Goal: Task Accomplishment & Management: Manage account settings

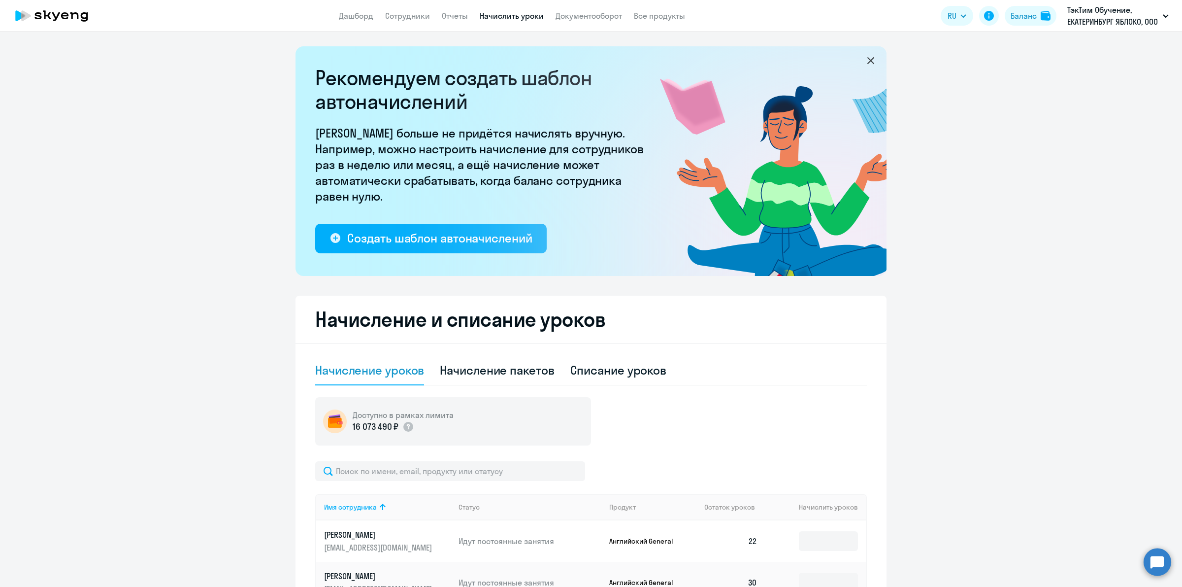
select select "10"
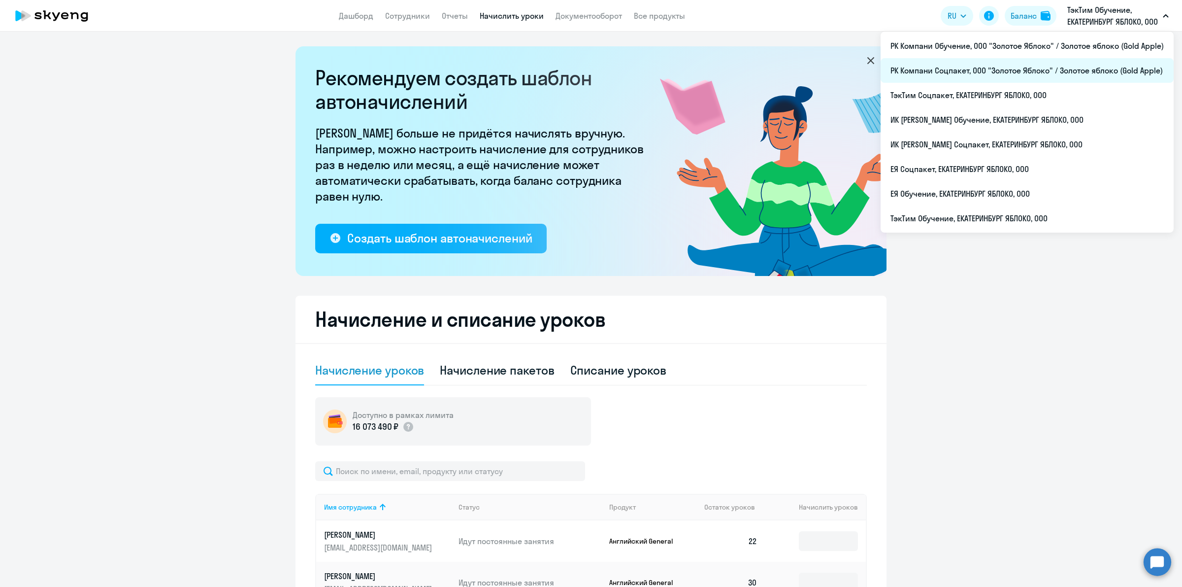
click at [1047, 67] on li "РК Компани Соцпакет, ООО "Золотое Яблоко" / Золотое яблоко (Gold Apple)" at bounding box center [1027, 70] width 293 height 25
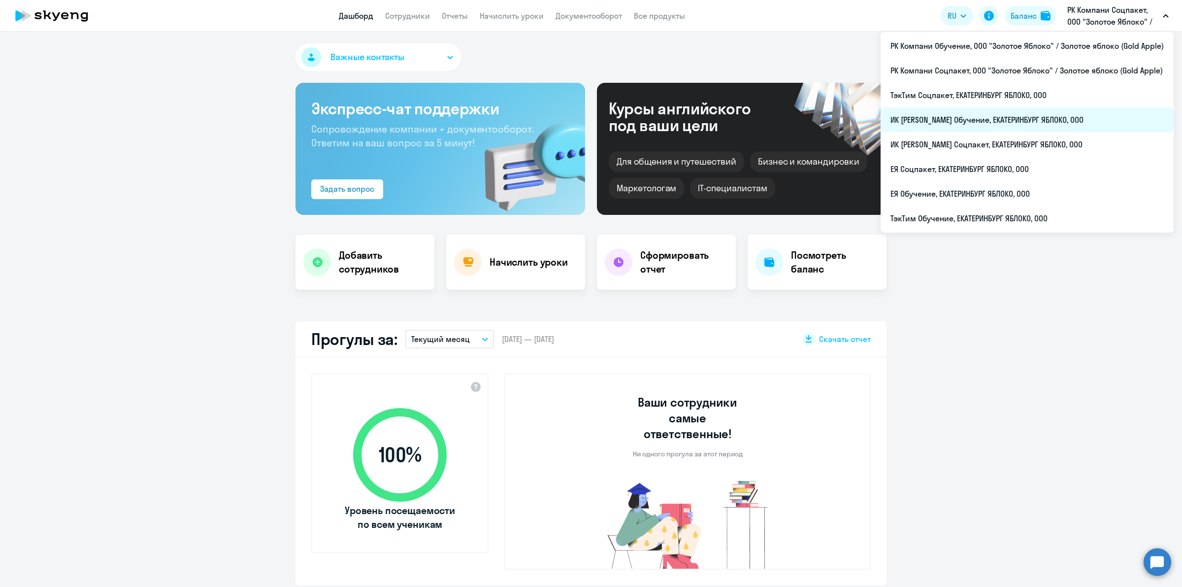
select select "30"
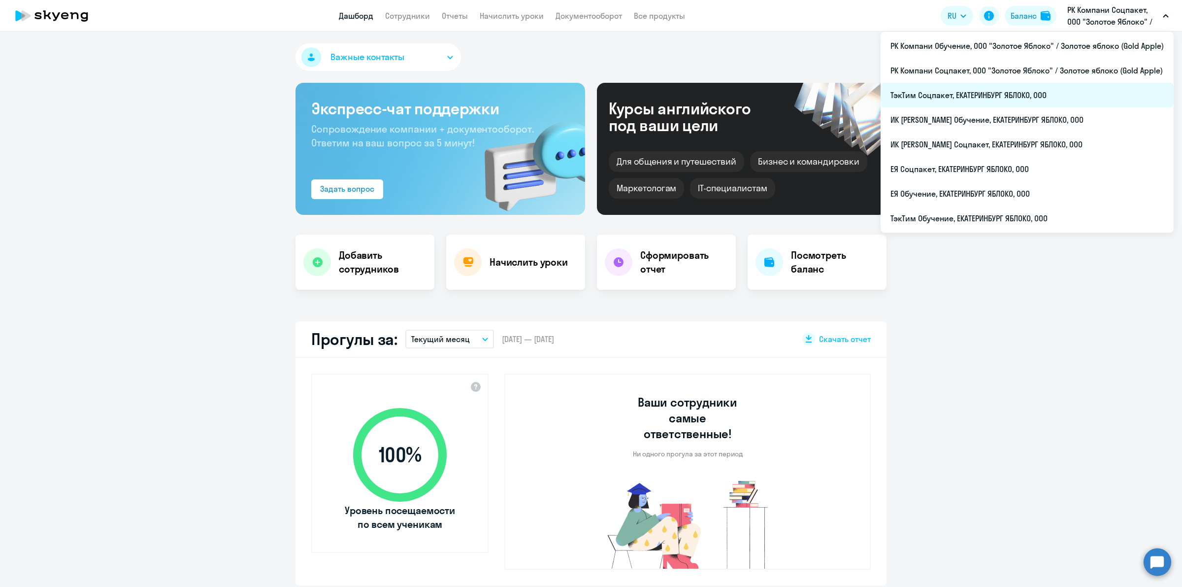
click at [1015, 102] on li "ТэкТим Соцпакет, ЕКАТЕРИНБУРГ ЯБЛОКО, ООО" at bounding box center [1027, 95] width 293 height 25
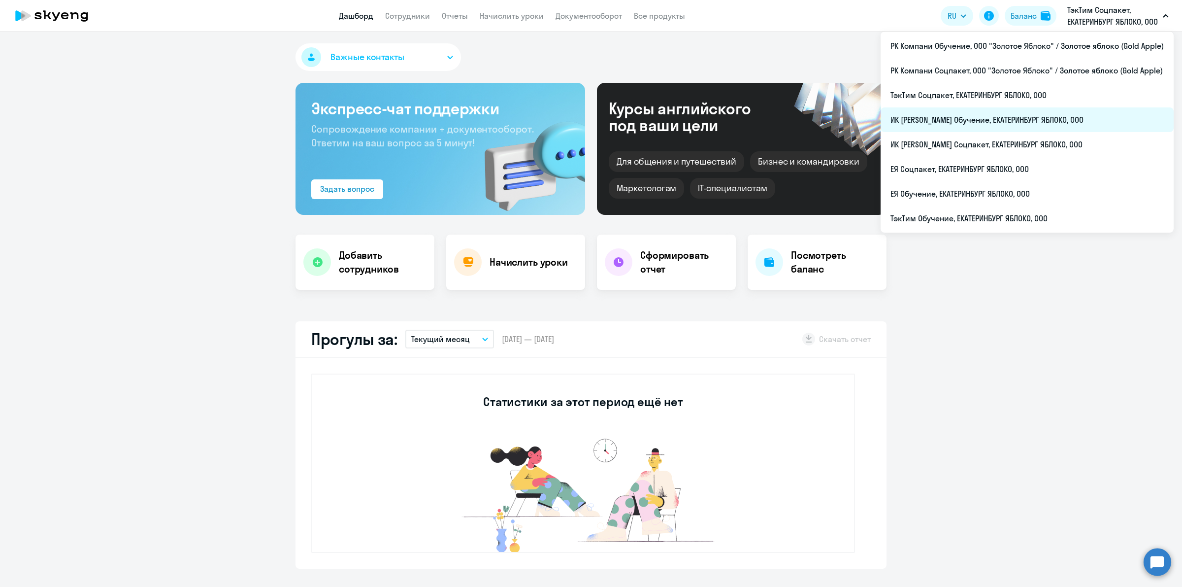
select select "30"
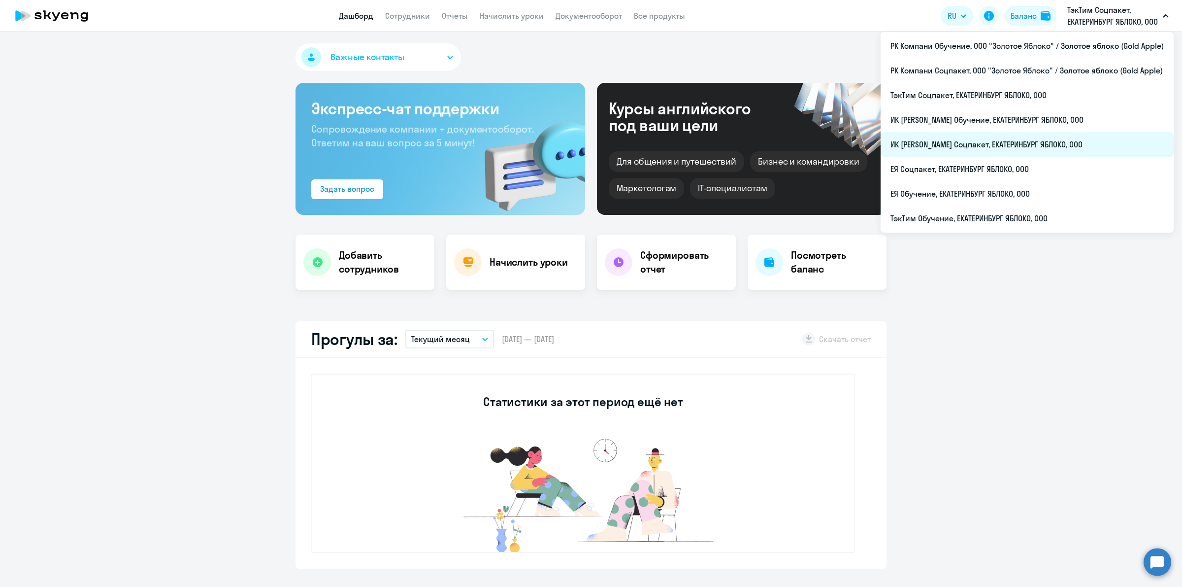
click at [1049, 146] on li "ИК [PERSON_NAME] Соцпакет, ЕКАТЕРИНБУРГ ЯБЛОКО, ООО" at bounding box center [1027, 144] width 293 height 25
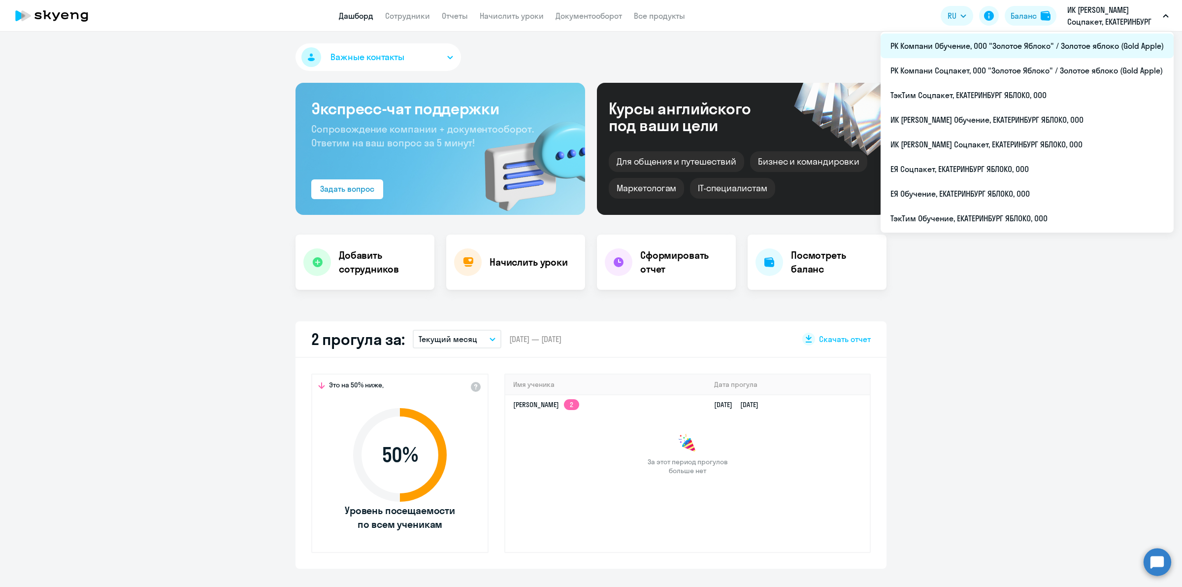
select select "30"
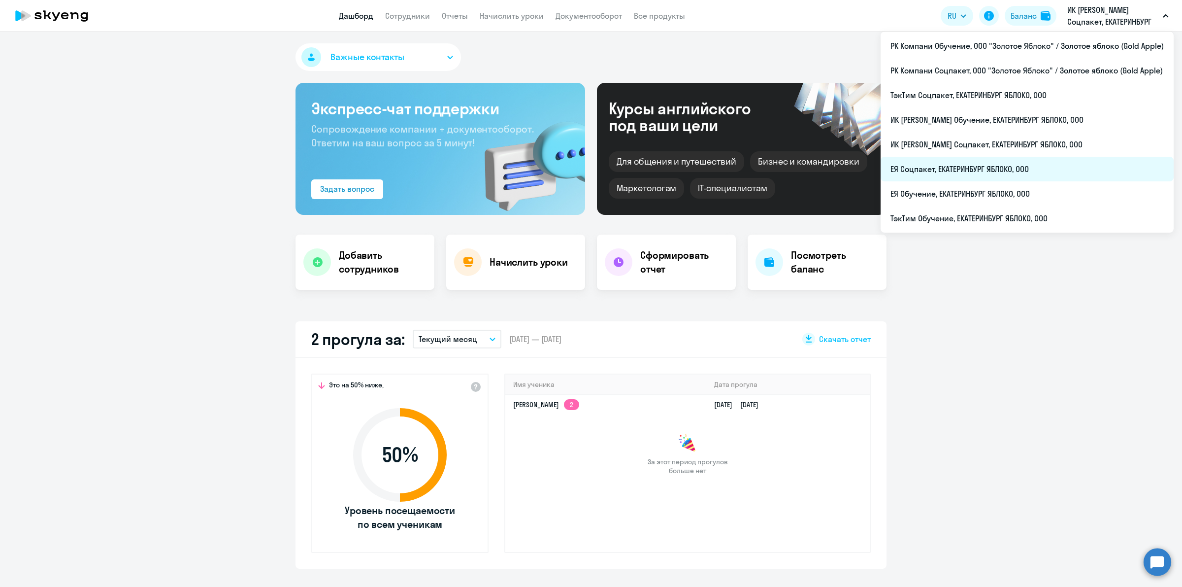
click at [1056, 165] on li "ЕЯ Соцпакет, ЕКАТЕРИНБУРГ ЯБЛОКО, ООО" at bounding box center [1027, 169] width 293 height 25
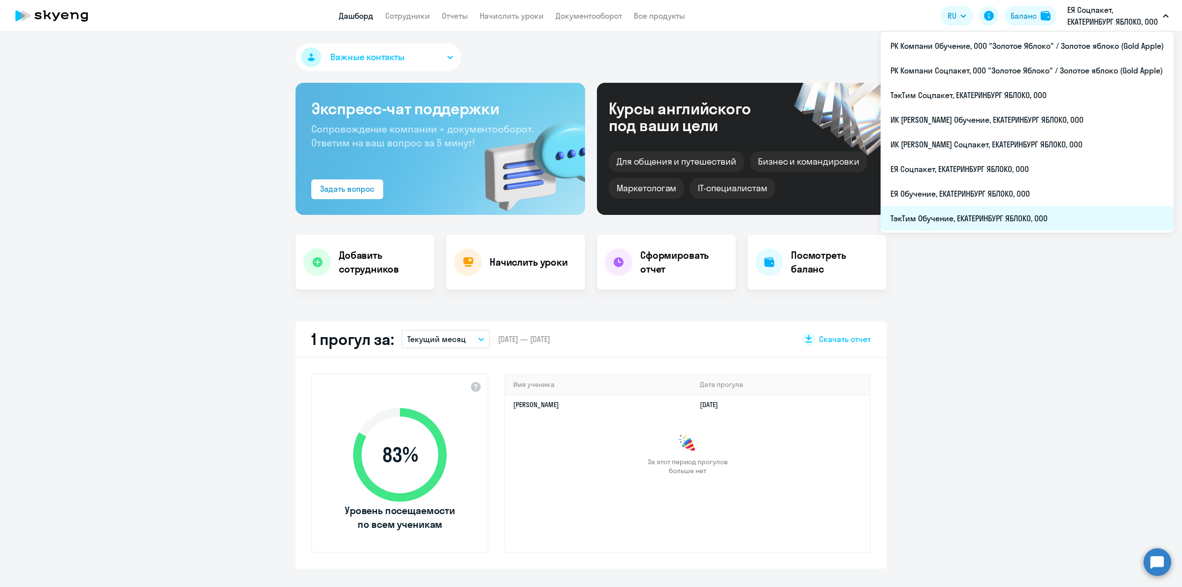
select select "30"
click at [1028, 222] on li "ТэкТим Обучение, ЕКАТЕРИНБУРГ ЯБЛОКО, ООО" at bounding box center [1027, 218] width 293 height 25
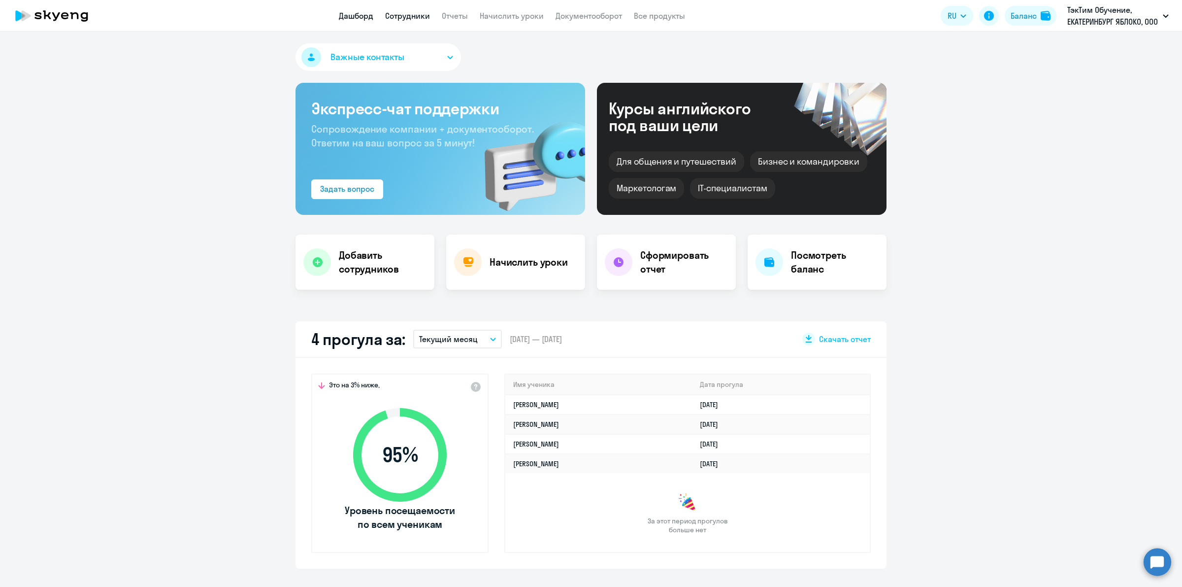
select select "30"
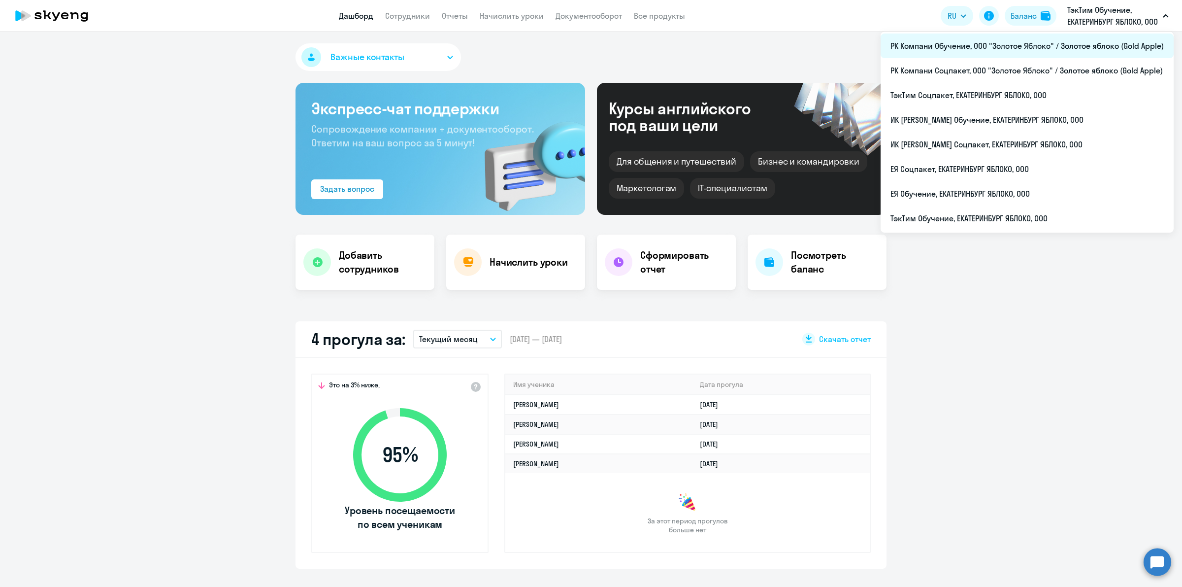
click at [971, 51] on li "РК Компани Обучение, ООО "Золотое Яблоко" / Золотое яблоко (Gold Apple)" at bounding box center [1027, 46] width 293 height 25
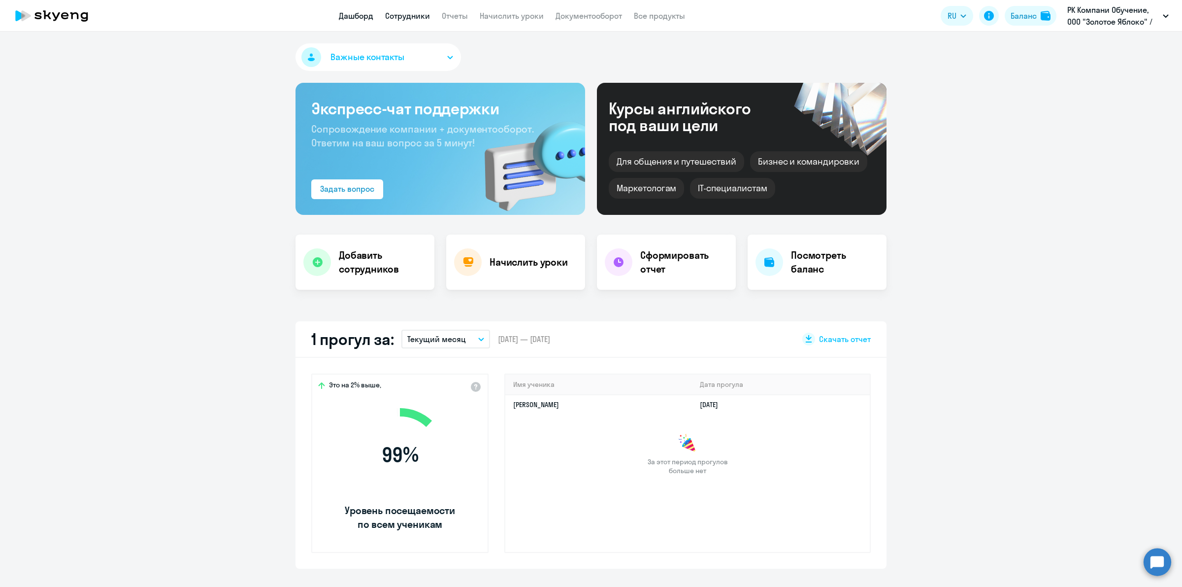
click at [406, 20] on link "Сотрудники" at bounding box center [407, 16] width 45 height 10
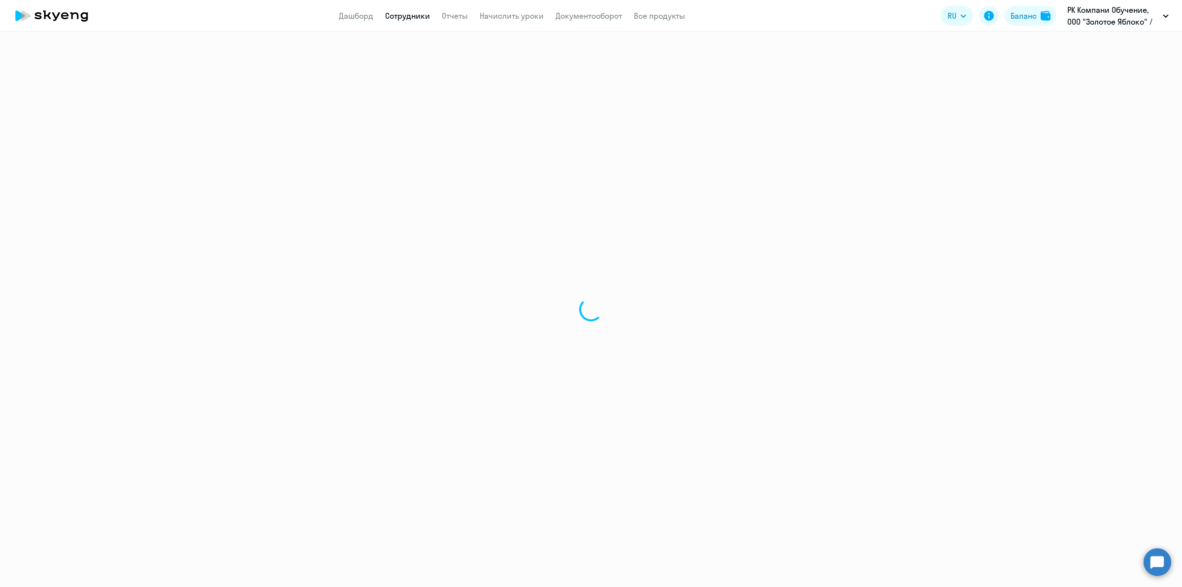
select select "30"
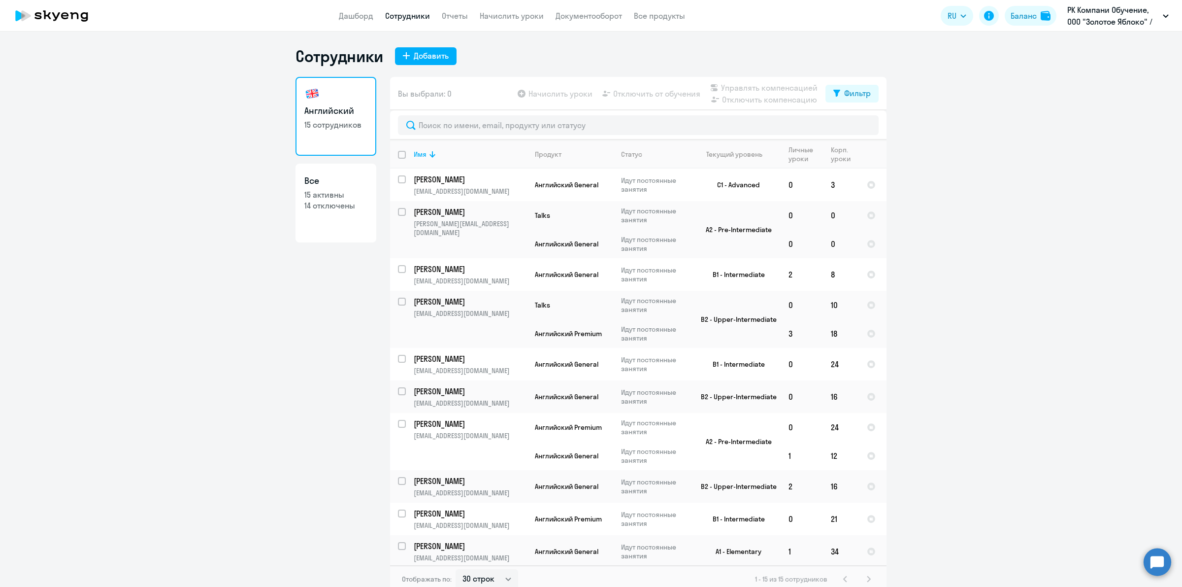
scroll to position [5, 0]
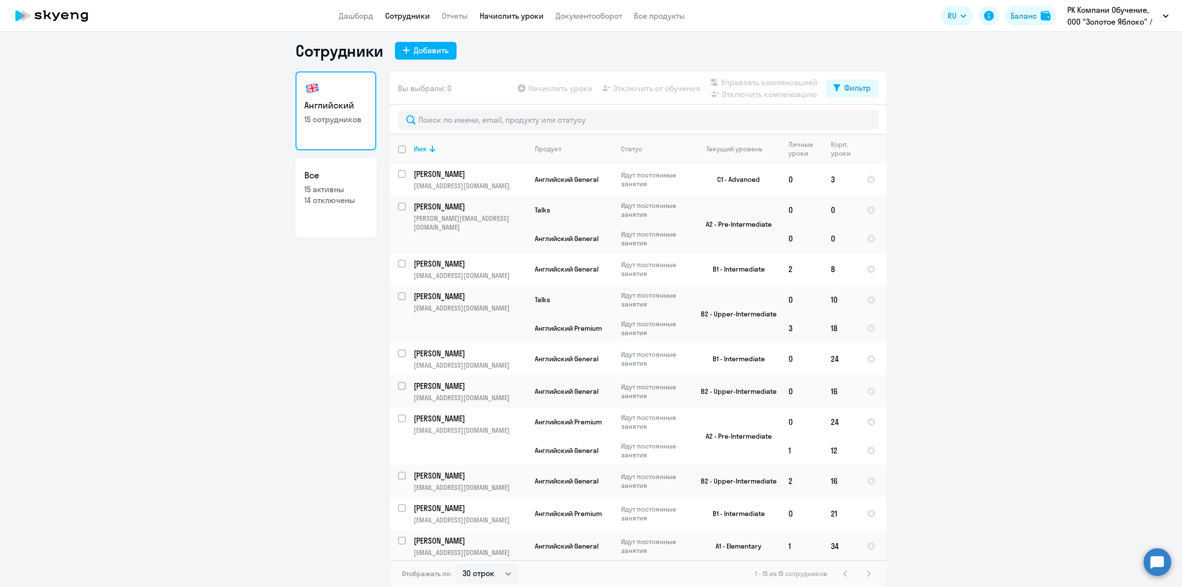
click at [530, 14] on link "Начислить уроки" at bounding box center [512, 16] width 64 height 10
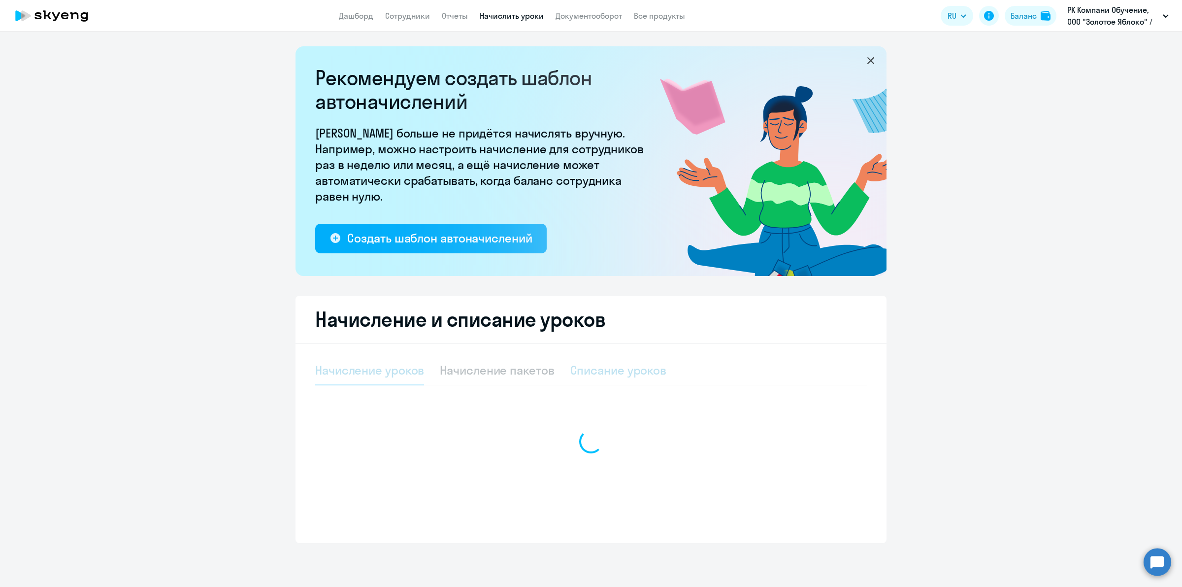
select select "10"
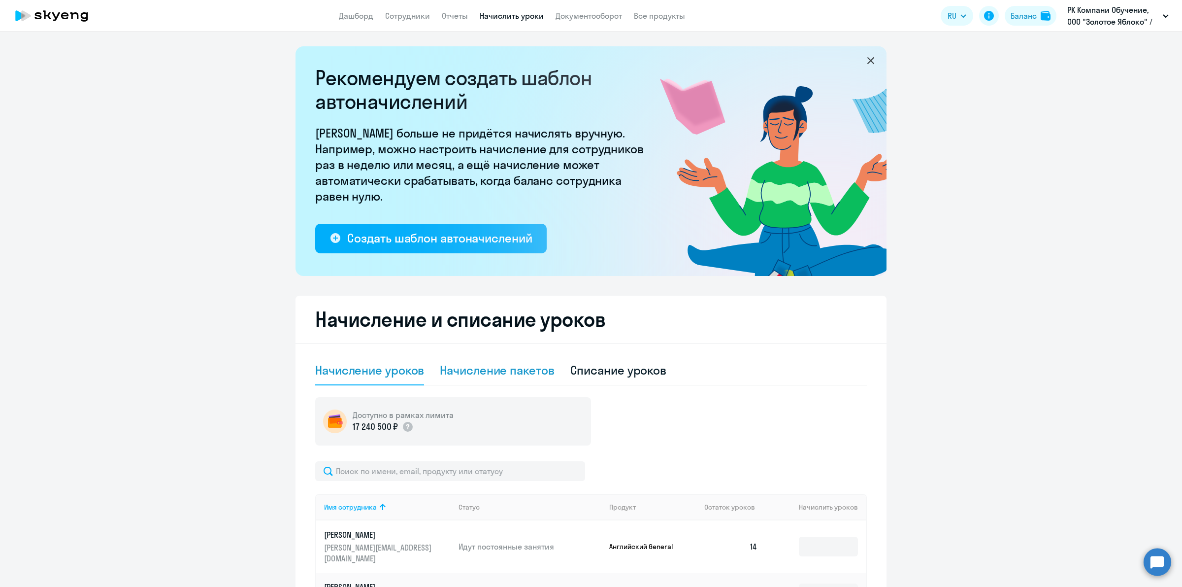
click at [492, 372] on div "Начисление пакетов" at bounding box center [497, 370] width 114 height 16
select select "10"
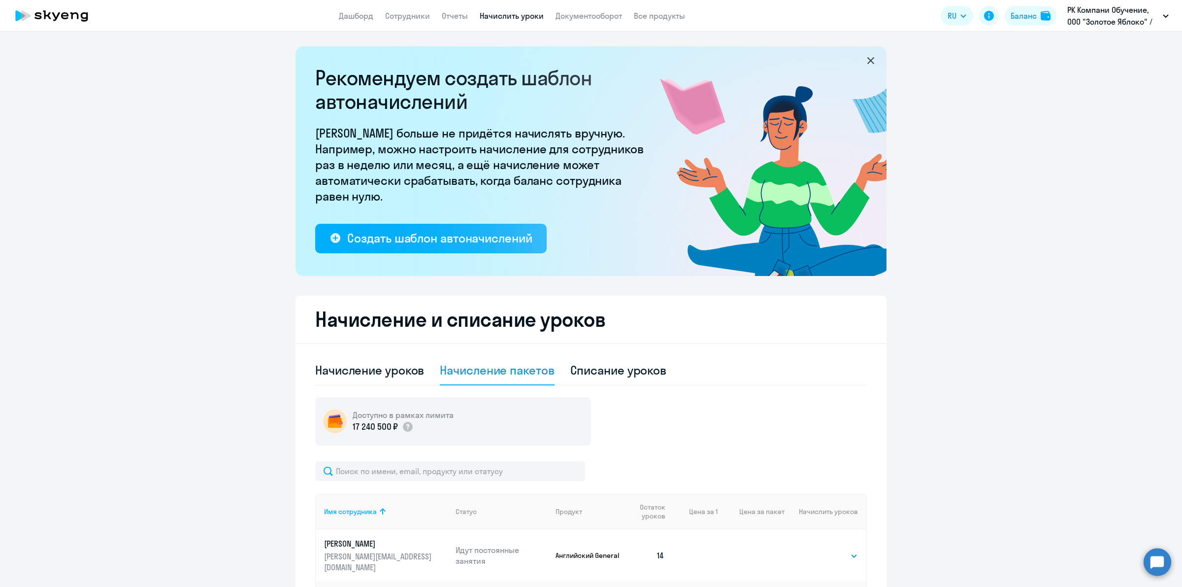
scroll to position [123, 0]
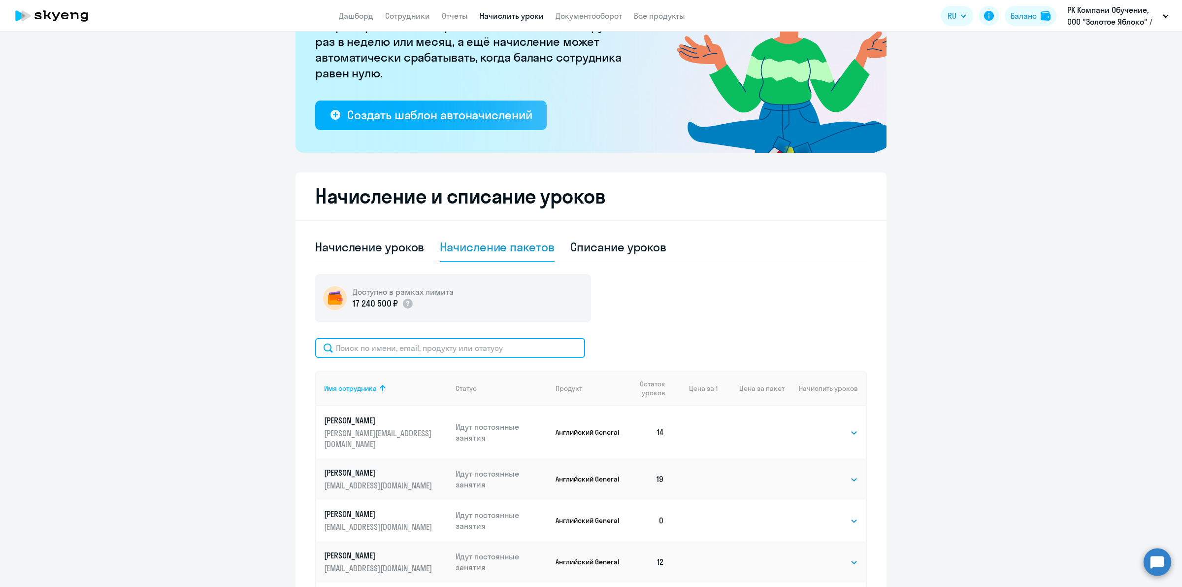
click at [475, 341] on input "text" at bounding box center [450, 348] width 270 height 20
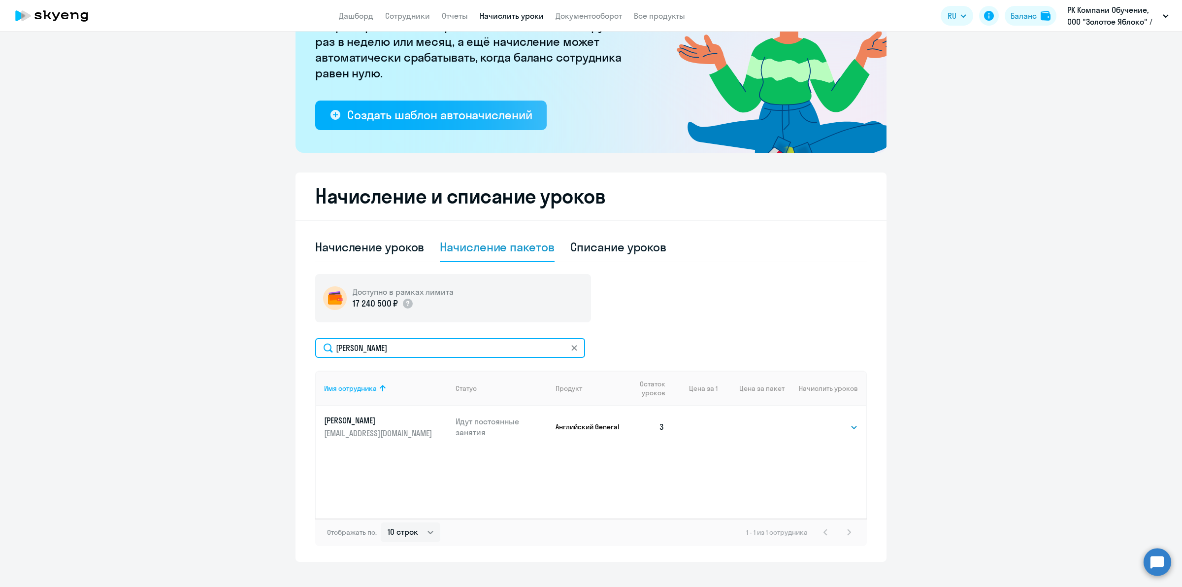
scroll to position [137, 0]
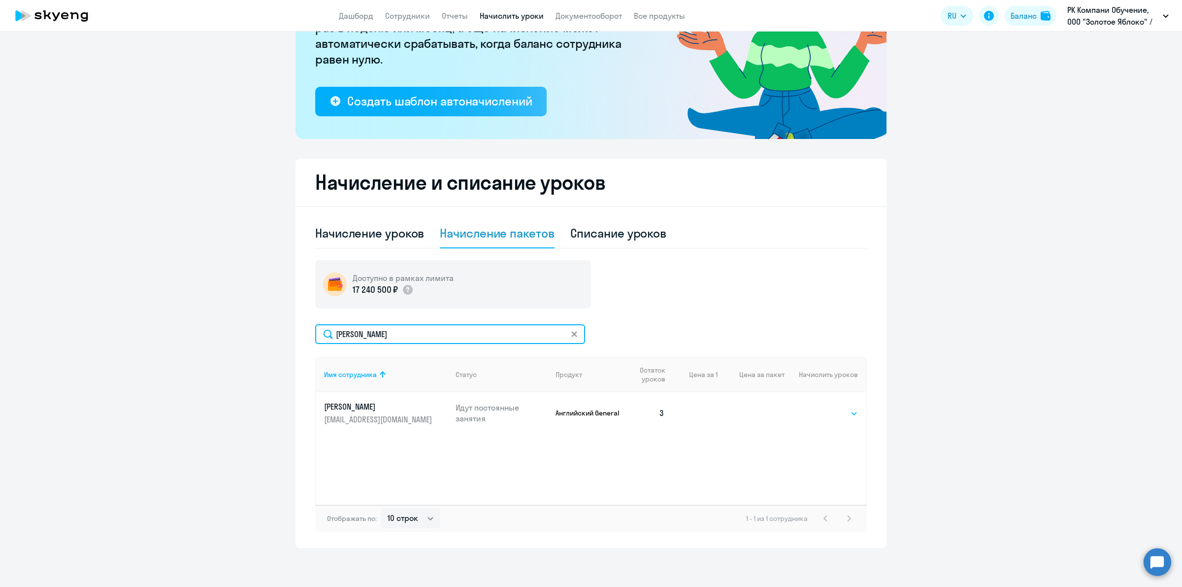
type input "[PERSON_NAME]"
click at [828, 409] on select "Выбрать 4 8 16 32 64 96 128" at bounding box center [838, 413] width 40 height 12
select select "32"
click at [818, 407] on select "Выбрать 4 8 16 32 64 96 128" at bounding box center [838, 413] width 40 height 12
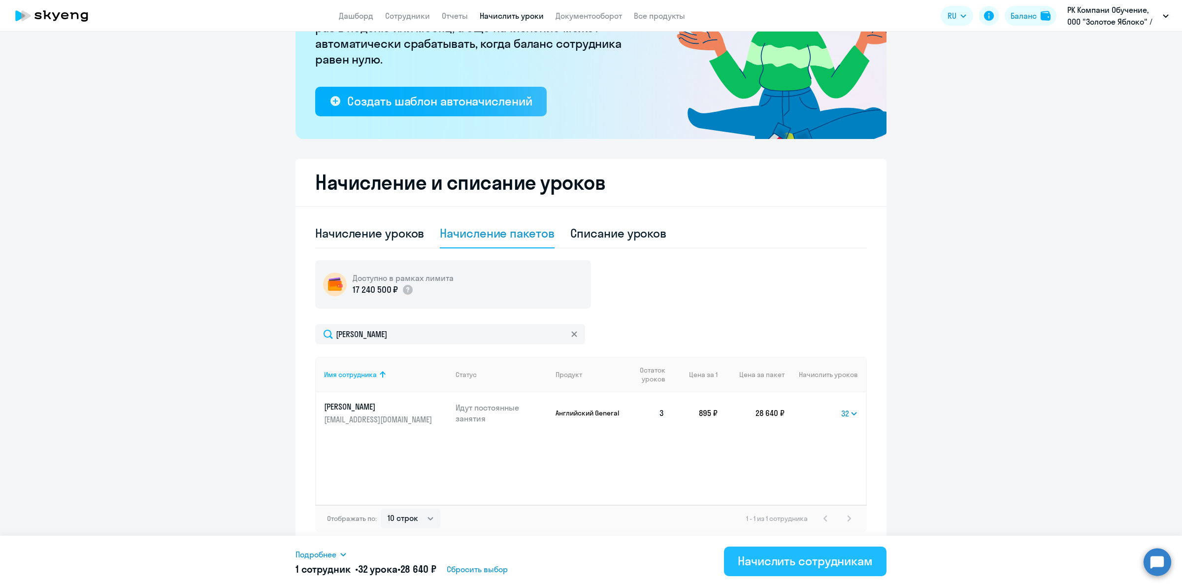
click at [827, 566] on div "Начислить сотрудникам" at bounding box center [805, 561] width 135 height 16
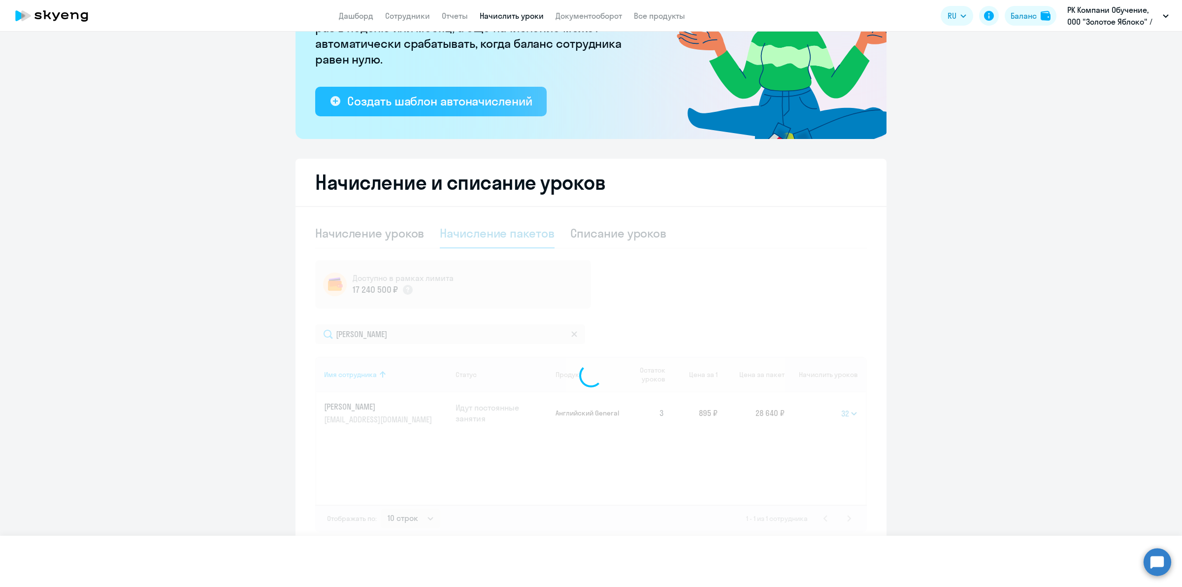
select select
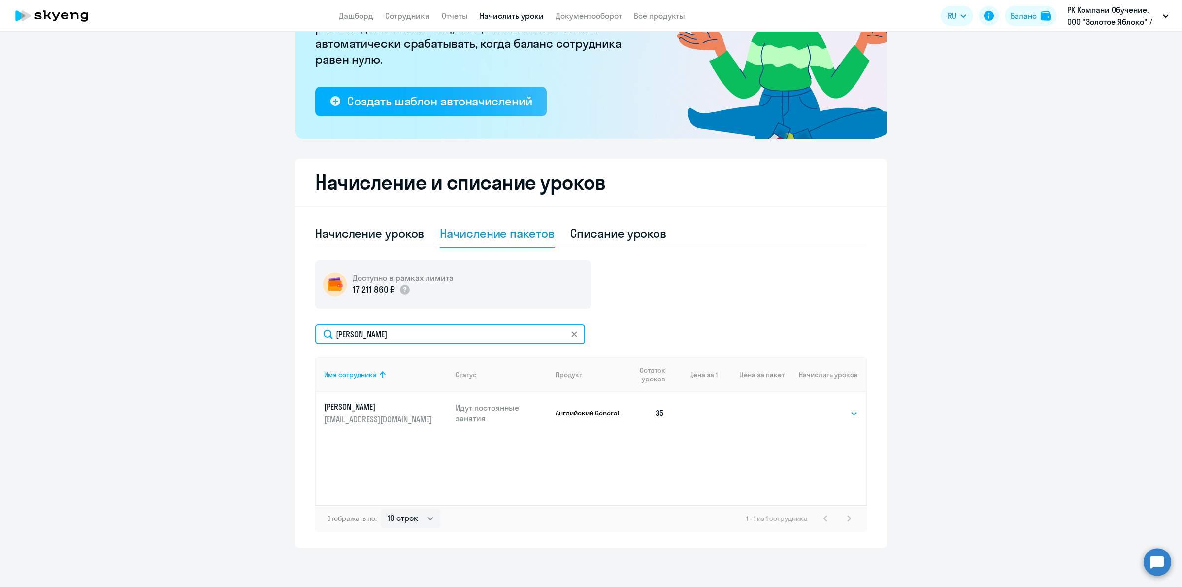
drag, startPoint x: 420, startPoint y: 336, endPoint x: 274, endPoint y: 329, distance: 146.0
click at [269, 333] on ng-component "Рекомендуем создать шаблон автоначислений Уроки больше не придётся начислять вр…" at bounding box center [591, 228] width 1182 height 638
type input "заостро"
click at [827, 414] on select "Выбрать 4 8 16 32 64 96 128" at bounding box center [838, 413] width 40 height 12
select select "32"
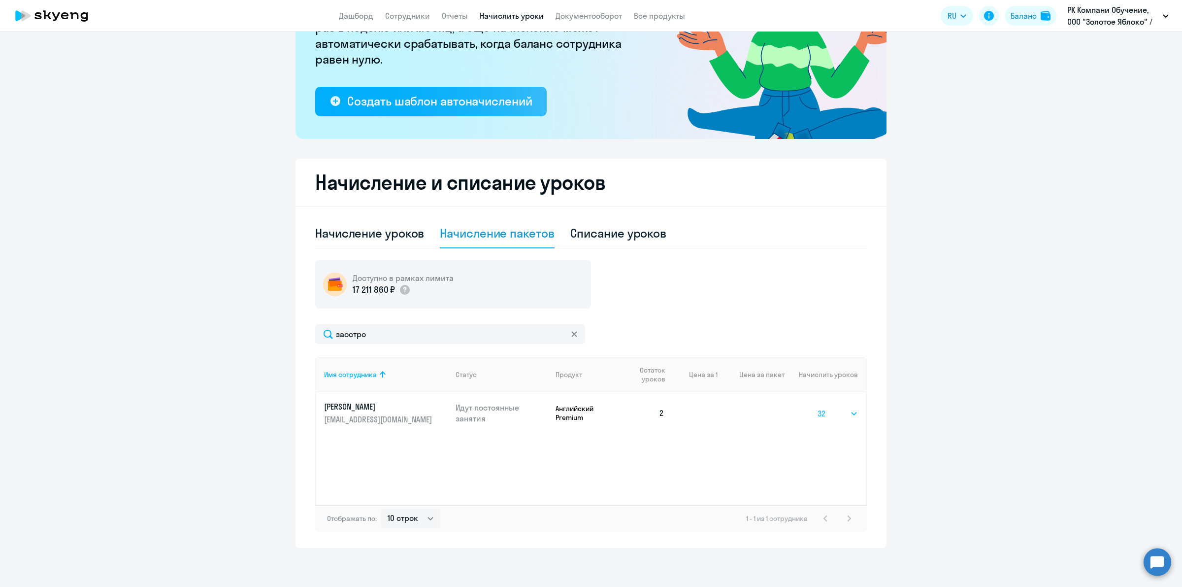
click at [818, 407] on select "Выбрать 4 8 16 32 64 96 128" at bounding box center [838, 413] width 40 height 12
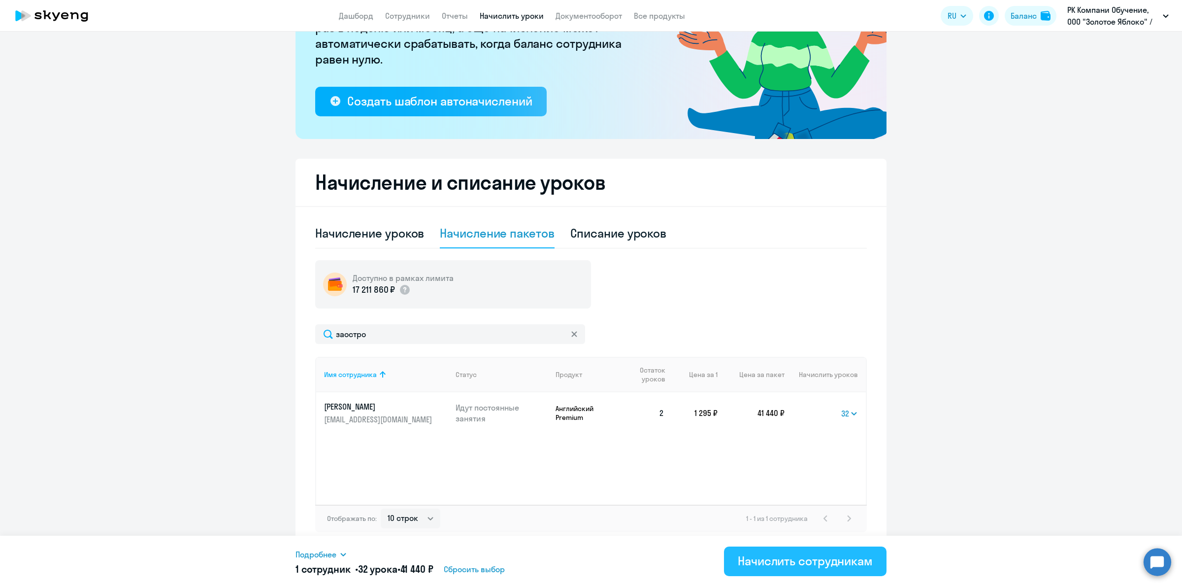
click at [799, 560] on div "Начислить сотрудникам" at bounding box center [805, 561] width 135 height 16
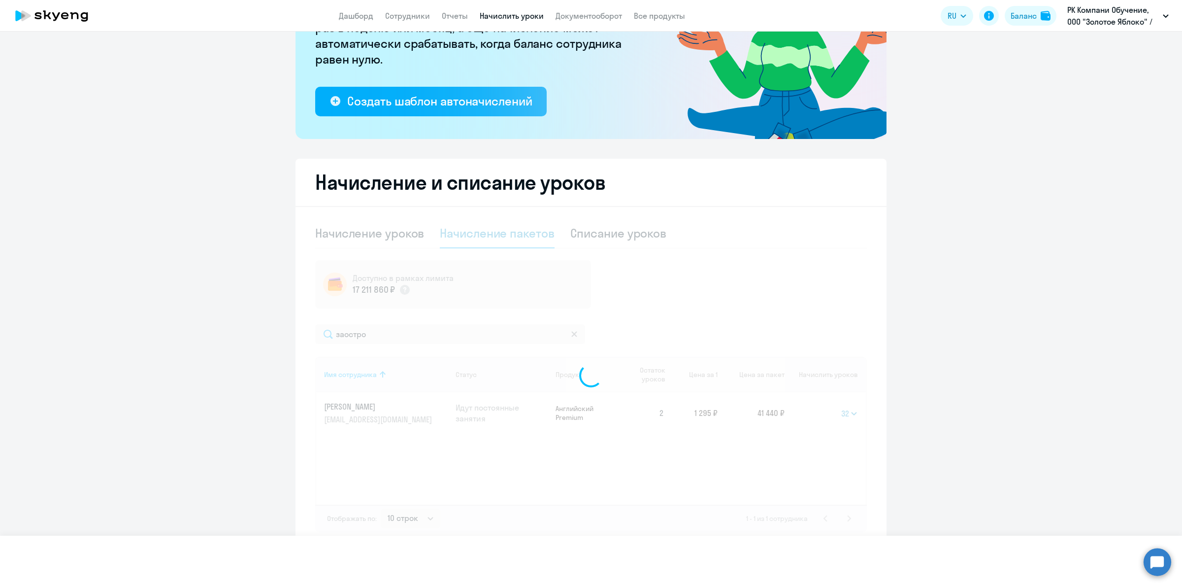
select select
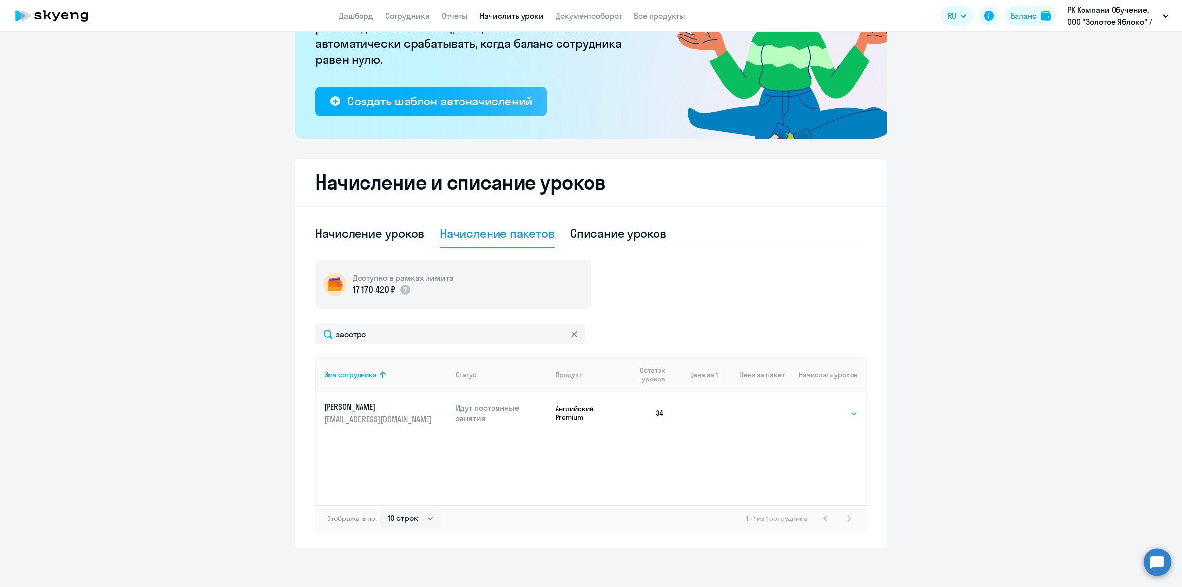
click at [915, 418] on ng-component "Рекомендуем создать шаблон автоначислений Уроки больше не придётся начислять вр…" at bounding box center [591, 228] width 1182 height 638
